Goal: Book appointment/travel/reservation

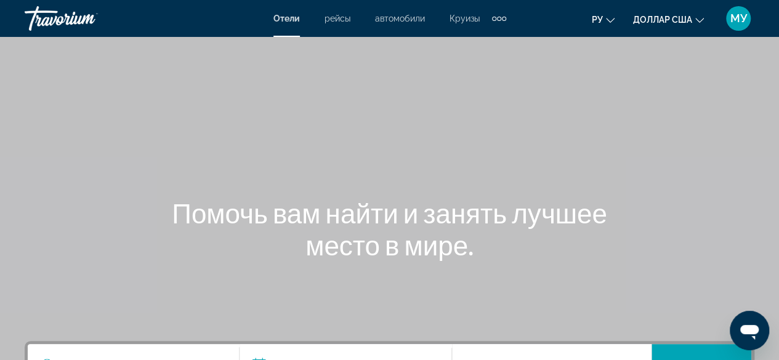
click at [344, 20] on font "рейсы" at bounding box center [338, 19] width 26 height 10
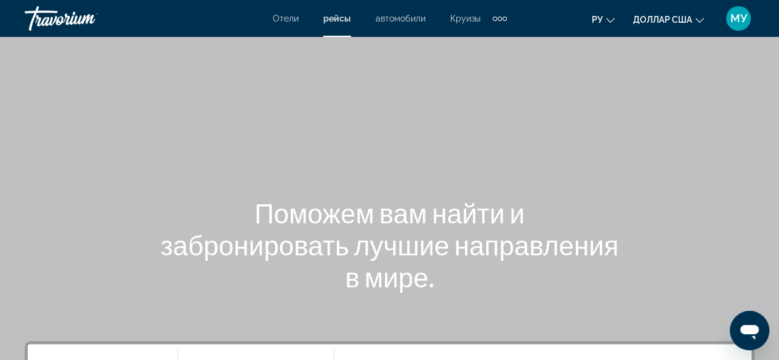
click at [395, 15] on font "автомобили" at bounding box center [401, 19] width 50 height 10
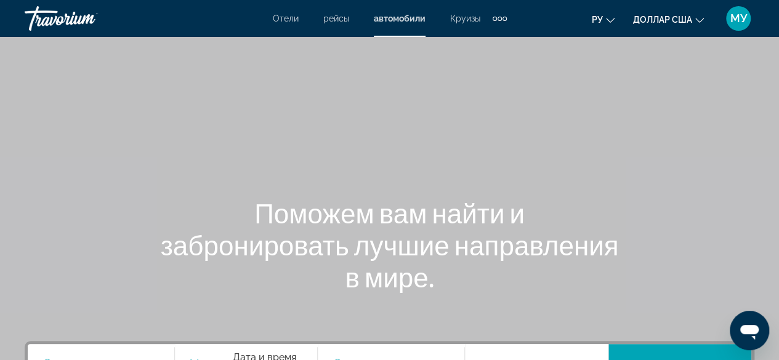
click at [463, 15] on font "Круизы" at bounding box center [465, 19] width 30 height 10
click at [504, 20] on div "Дополнительные элементы навигации" at bounding box center [505, 19] width 4 height 4
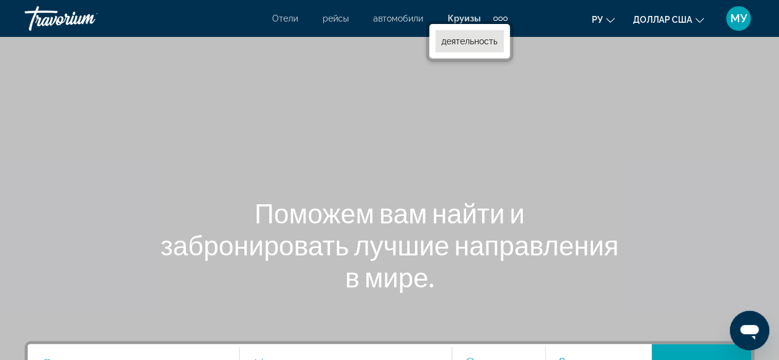
click at [496, 44] on font "деятельность" at bounding box center [469, 41] width 56 height 10
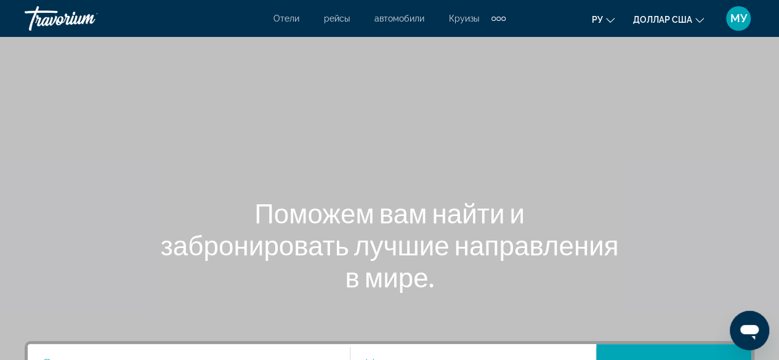
click at [289, 17] on font "Отели" at bounding box center [286, 19] width 26 height 10
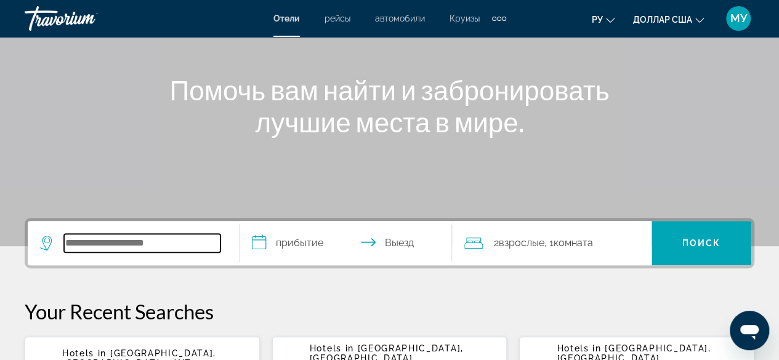
click at [156, 235] on input "Search widget" at bounding box center [142, 243] width 156 height 18
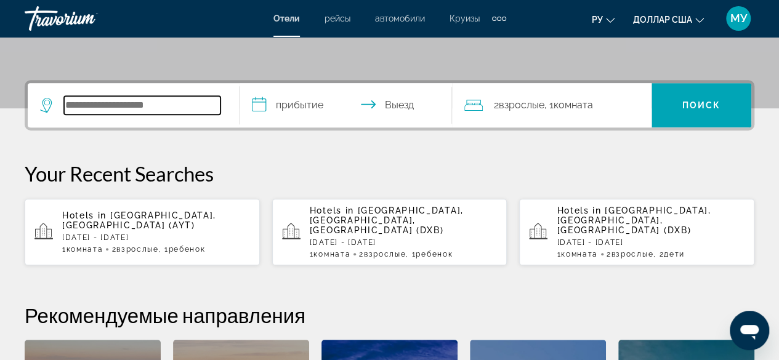
scroll to position [300, 0]
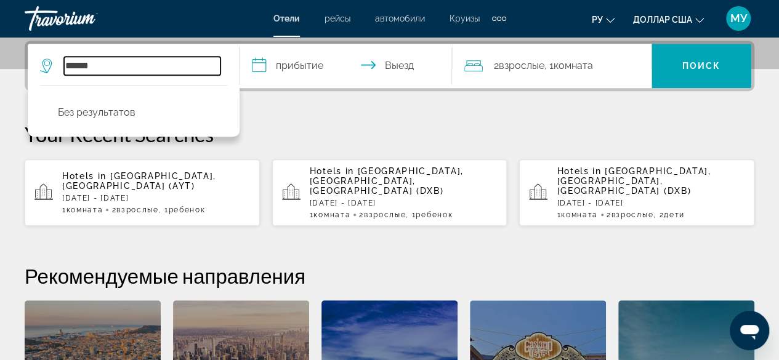
click at [210, 68] on input "******" at bounding box center [142, 66] width 156 height 18
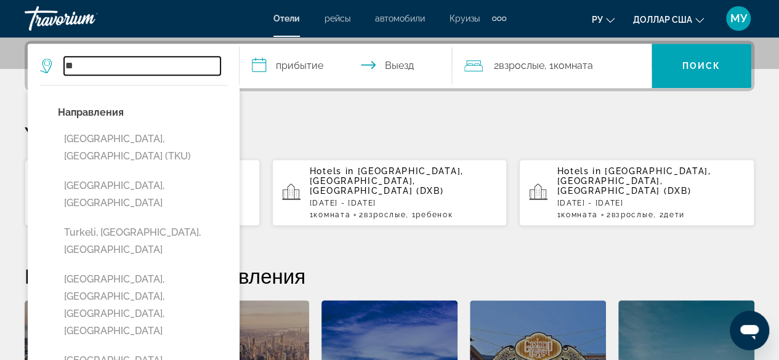
type input "*"
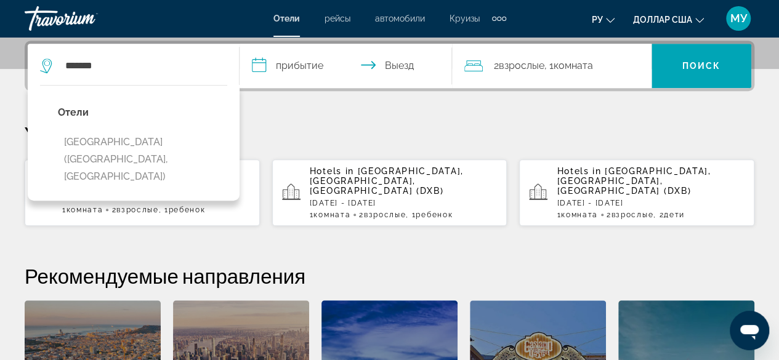
click at [147, 146] on button "[GEOGRAPHIC_DATA] ([GEOGRAPHIC_DATA], [GEOGRAPHIC_DATA])" at bounding box center [142, 160] width 169 height 58
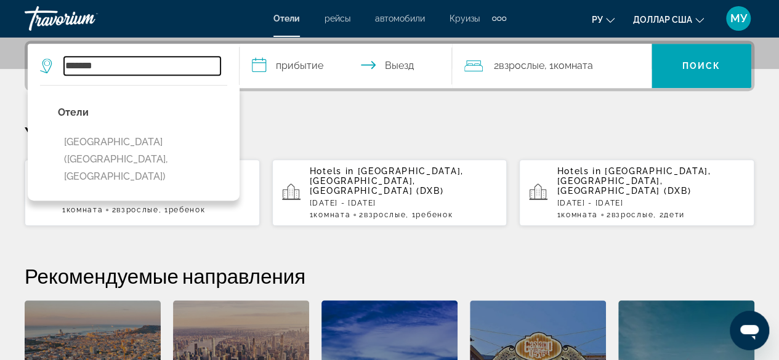
type input "**********"
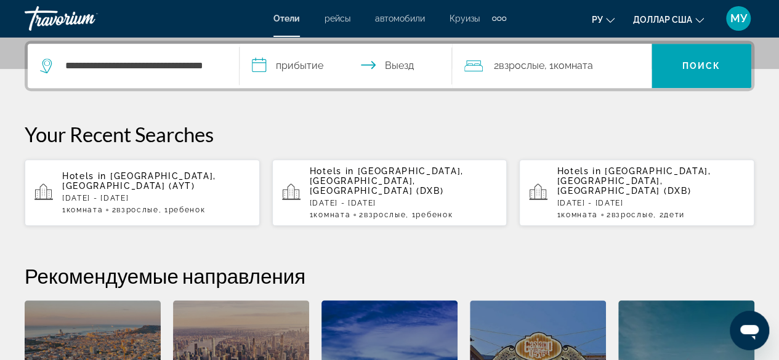
click at [323, 60] on input "**********" at bounding box center [348, 68] width 217 height 48
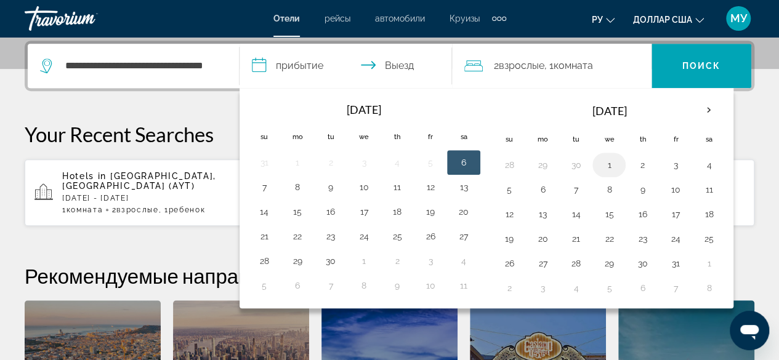
drag, startPoint x: 463, startPoint y: 164, endPoint x: 598, endPoint y: 169, distance: 135.0
click at [598, 169] on div "[DATE] Su Mo Tu We Th Fr Sa 31 1 2 3 4 5 6 7 8 9 10 11 12 13 14 15 16 17 18 19 …" at bounding box center [487, 198] width 494 height 220
click at [599, 162] on button "1" at bounding box center [609, 164] width 20 height 17
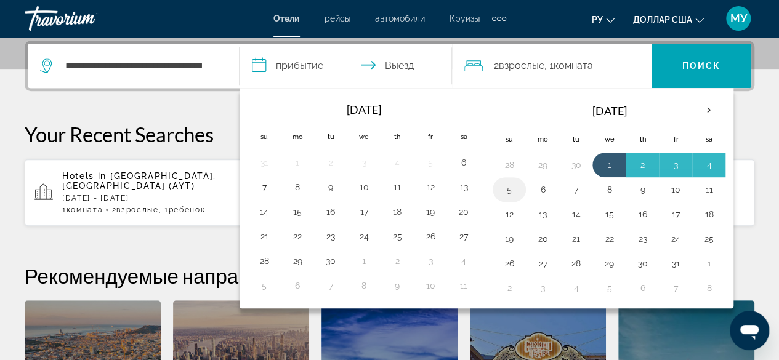
click at [514, 189] on button "5" at bounding box center [509, 189] width 20 height 17
type input "**********"
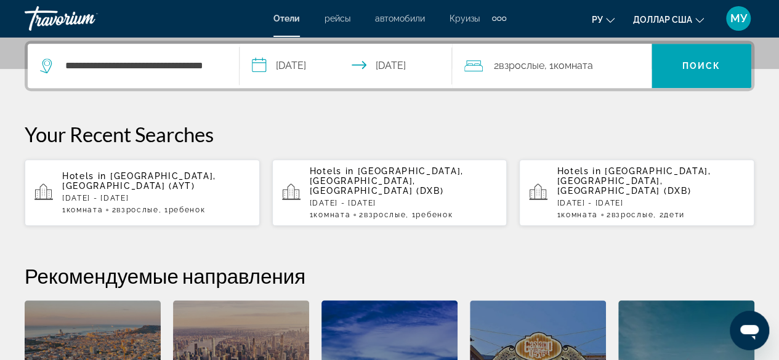
click at [542, 67] on span "Взрослые" at bounding box center [522, 66] width 46 height 12
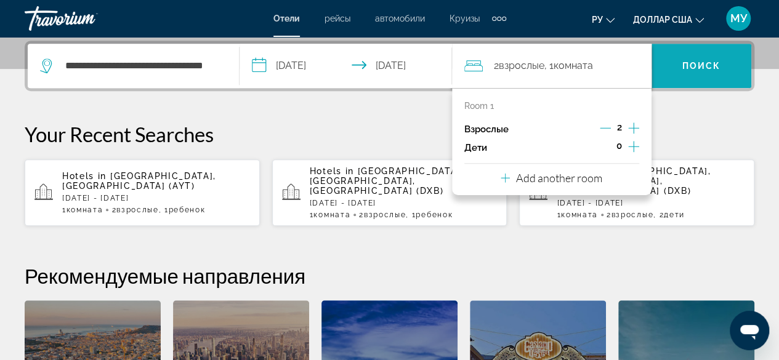
click at [696, 64] on span "Поиск" at bounding box center [701, 66] width 39 height 10
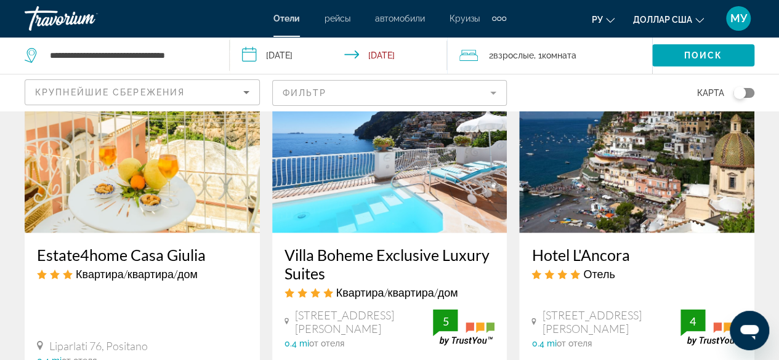
scroll to position [970, 0]
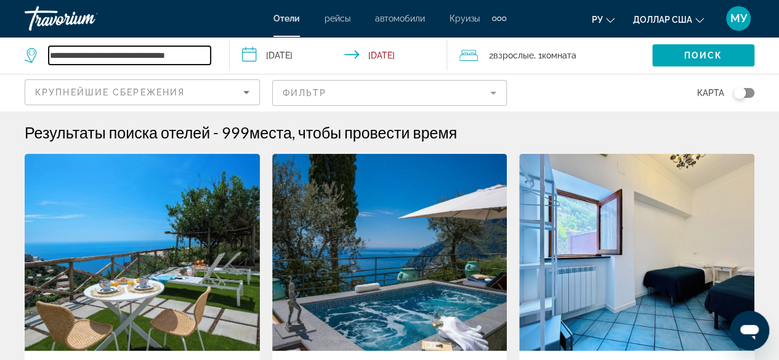
click at [203, 58] on input "**********" at bounding box center [130, 55] width 162 height 18
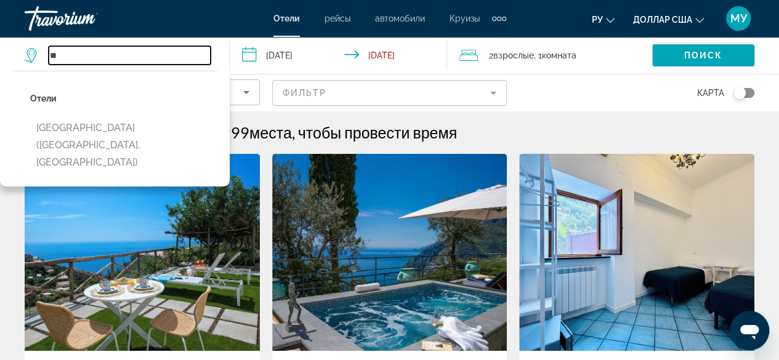
type input "*"
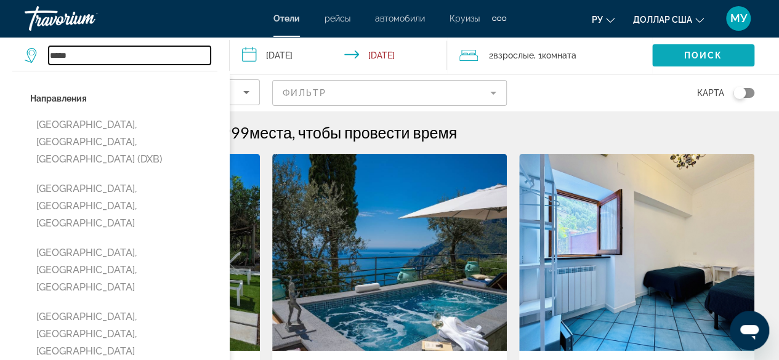
type input "*****"
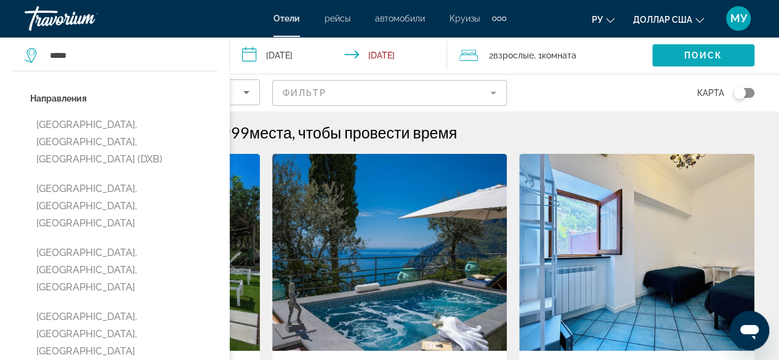
click at [704, 54] on span "Поиск" at bounding box center [703, 55] width 39 height 10
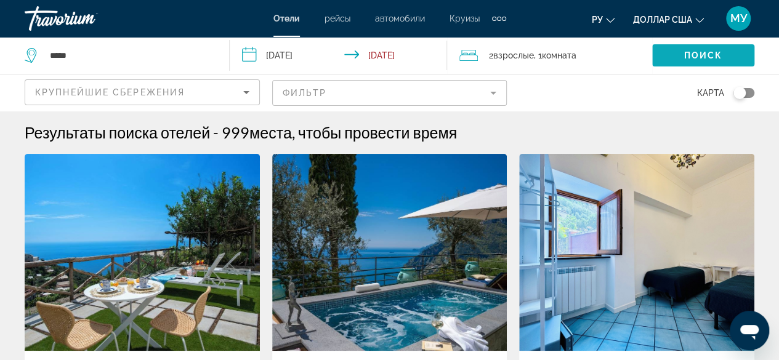
click at [691, 56] on span "Поиск" at bounding box center [703, 55] width 39 height 10
click at [280, 56] on input "**********" at bounding box center [341, 57] width 222 height 41
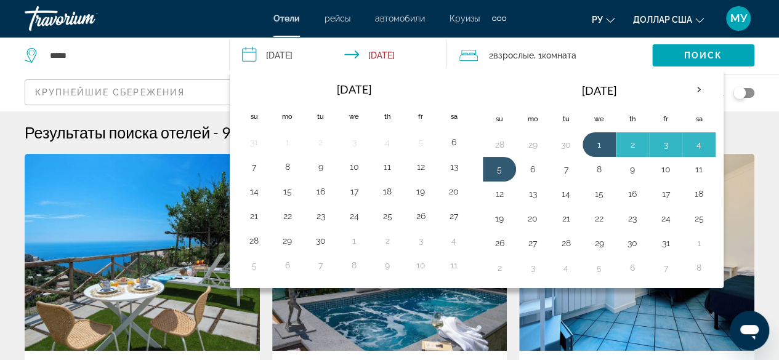
click at [538, 50] on span ", 1 Комната номера" at bounding box center [555, 55] width 42 height 17
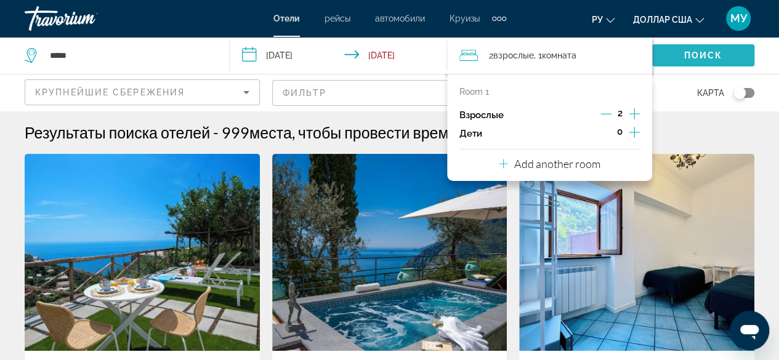
click at [716, 56] on span "Поиск" at bounding box center [703, 55] width 39 height 10
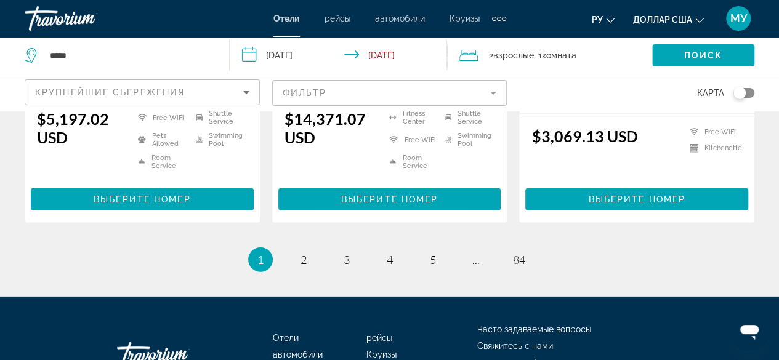
scroll to position [1812, 0]
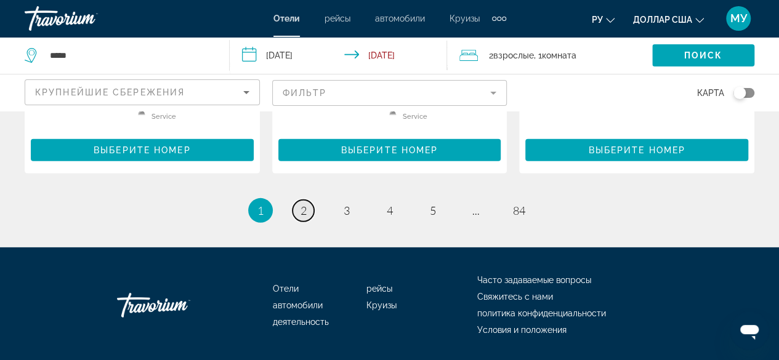
click at [300, 204] on span "2" at bounding box center [303, 211] width 6 height 14
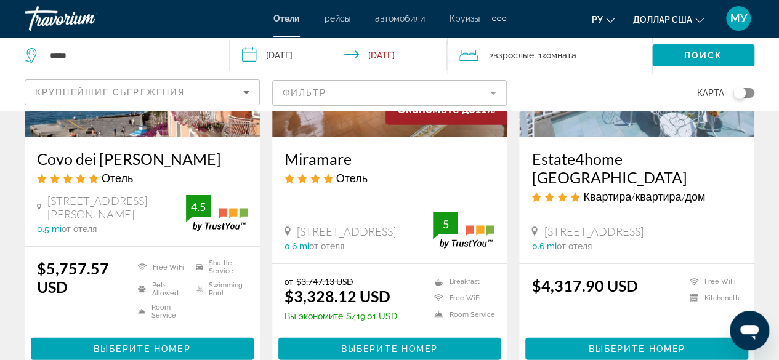
scroll to position [1663, 0]
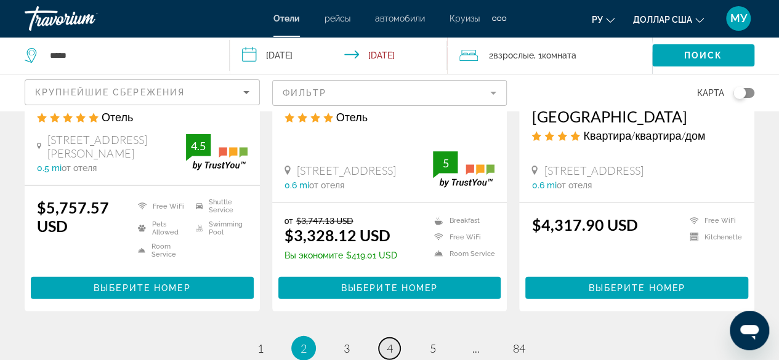
click at [385, 338] on link "page 4" at bounding box center [390, 349] width 22 height 22
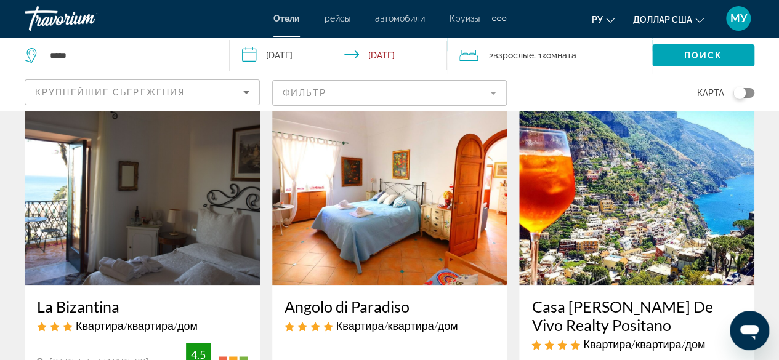
scroll to position [431, 0]
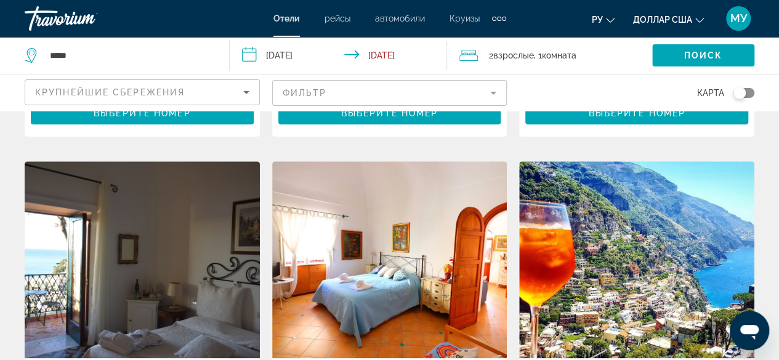
click at [660, 243] on img "Основное содержание" at bounding box center [636, 259] width 235 height 197
click at [0, 0] on div at bounding box center [0, 0] width 0 height 0
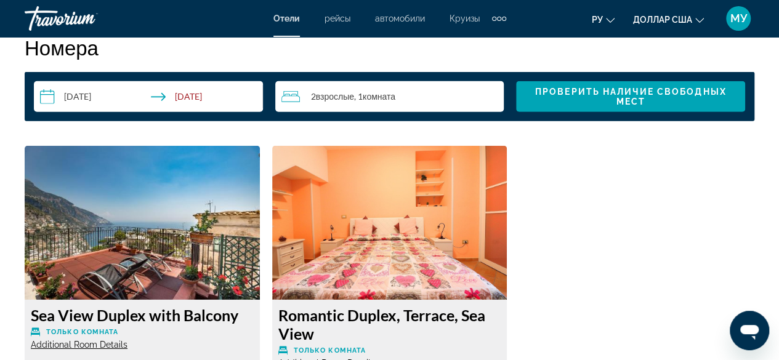
scroll to position [1786, 0]
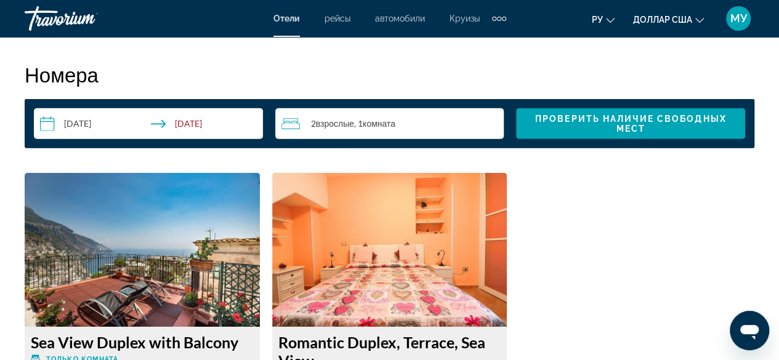
click at [203, 280] on img "Основное содержание" at bounding box center [142, 250] width 235 height 154
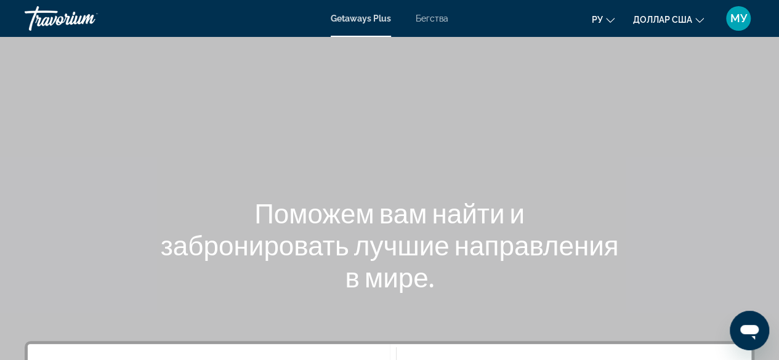
click at [433, 14] on font "Бегства" at bounding box center [432, 19] width 33 height 10
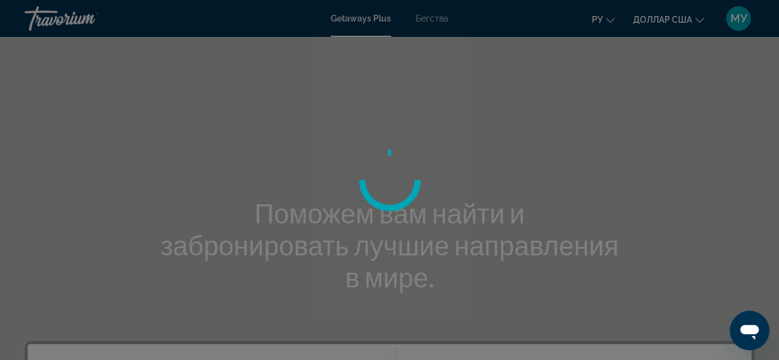
click at [433, 14] on div at bounding box center [389, 180] width 779 height 360
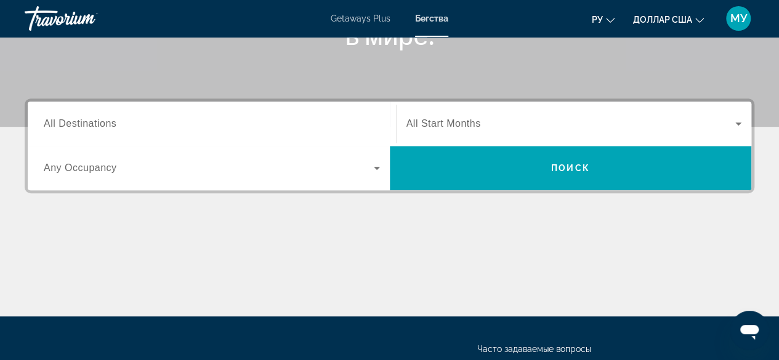
scroll to position [246, 0]
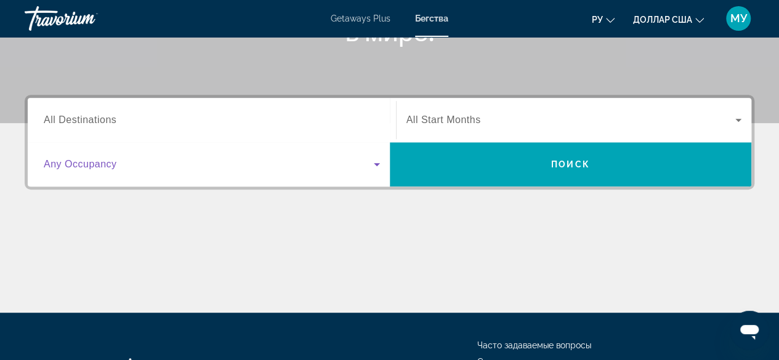
click at [372, 159] on icon "Search widget" at bounding box center [376, 164] width 15 height 15
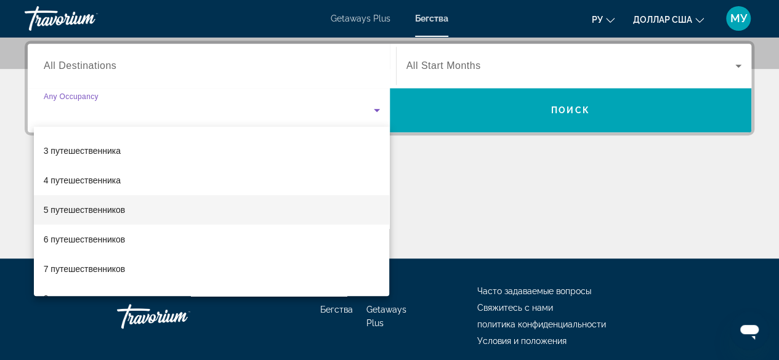
scroll to position [123, 0]
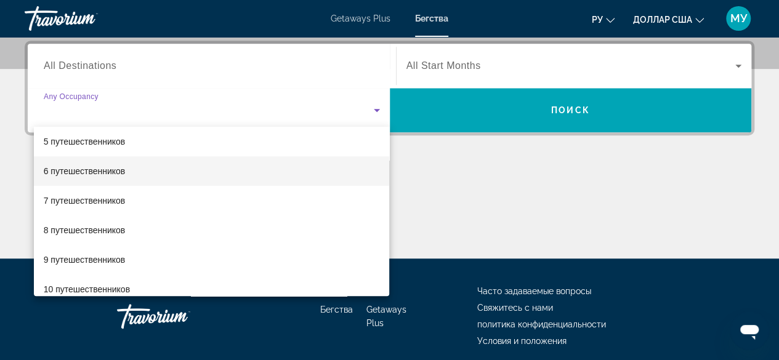
click at [109, 172] on font "6 путешественников" at bounding box center [85, 171] width 82 height 10
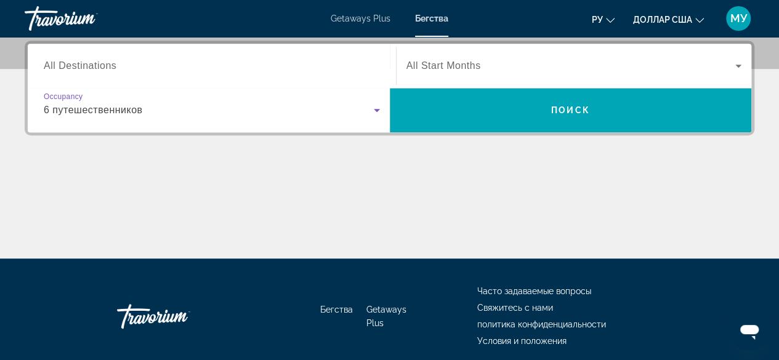
click at [739, 65] on icon "Search widget" at bounding box center [738, 66] width 6 height 3
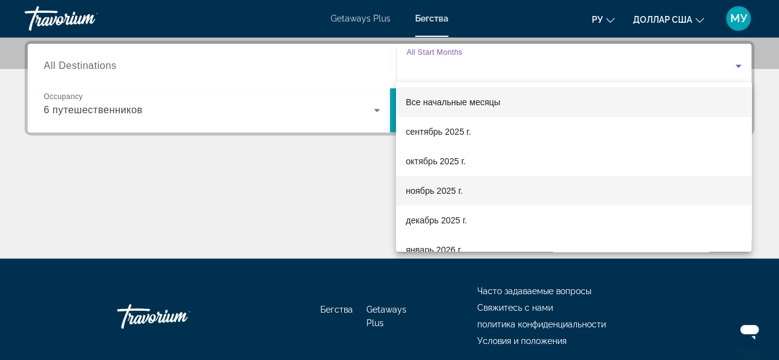
click at [449, 195] on span "ноябрь 2025 г." at bounding box center [434, 190] width 57 height 15
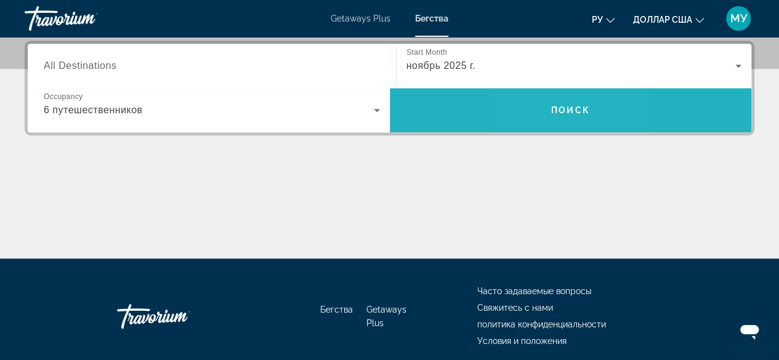
click at [546, 110] on span "Search widget" at bounding box center [571, 110] width 362 height 30
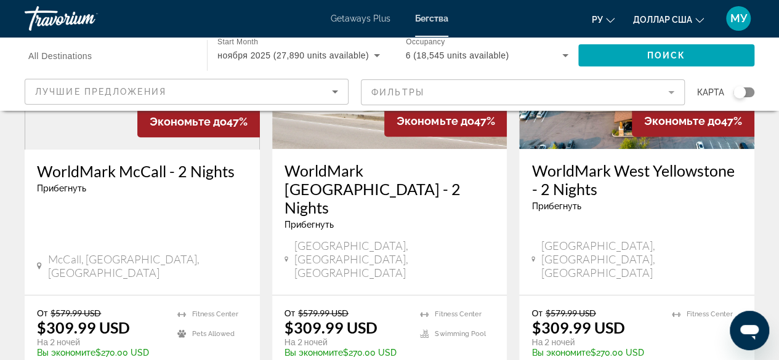
scroll to position [62, 0]
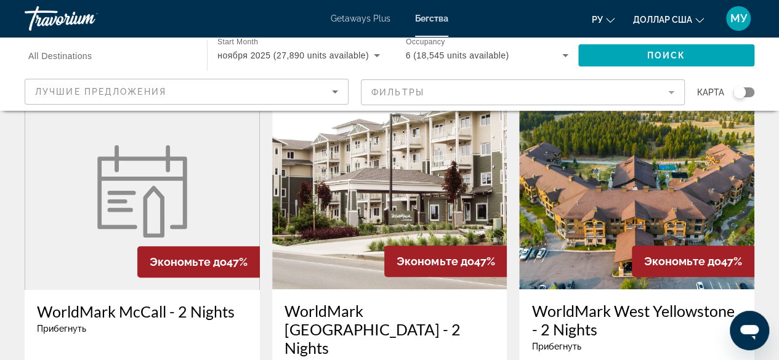
click at [384, 254] on div "Экономьте до 47%" at bounding box center [445, 261] width 123 height 31
click at [361, 231] on img "Основное содержание" at bounding box center [389, 190] width 235 height 197
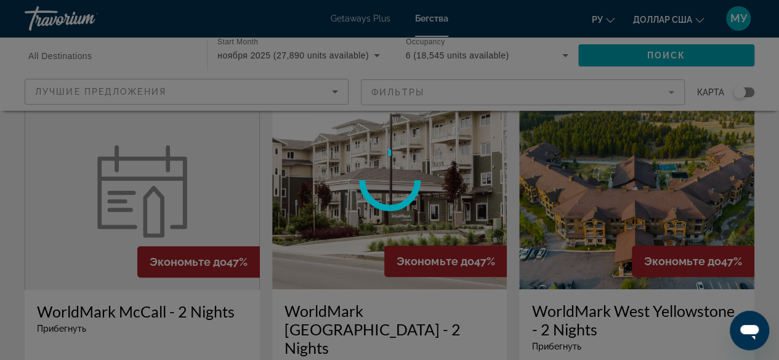
click at [361, 231] on div at bounding box center [389, 180] width 779 height 360
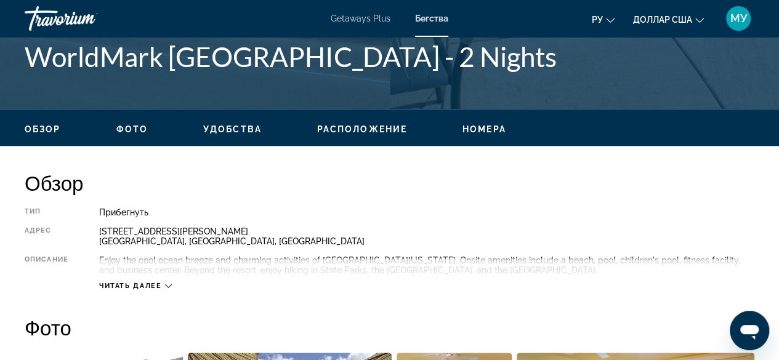
scroll to position [431, 0]
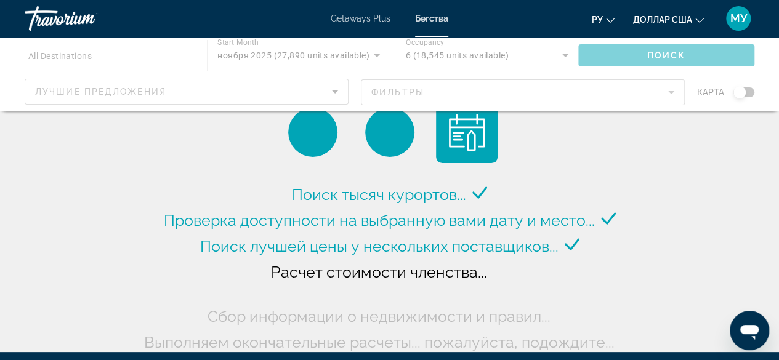
click at [648, 53] on div "Основное содержание" at bounding box center [389, 74] width 779 height 74
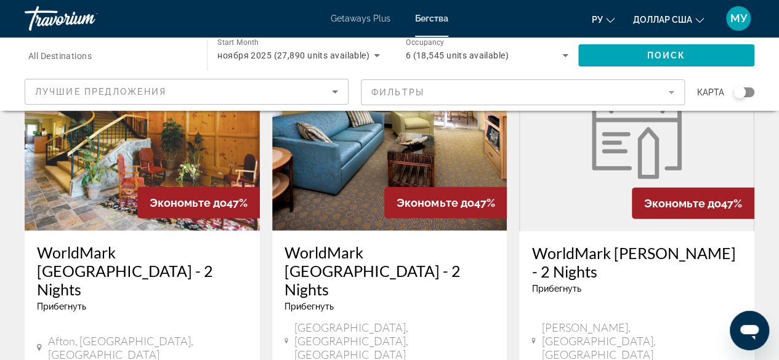
scroll to position [1760, 0]
